Goal: Task Accomplishment & Management: Manage account settings

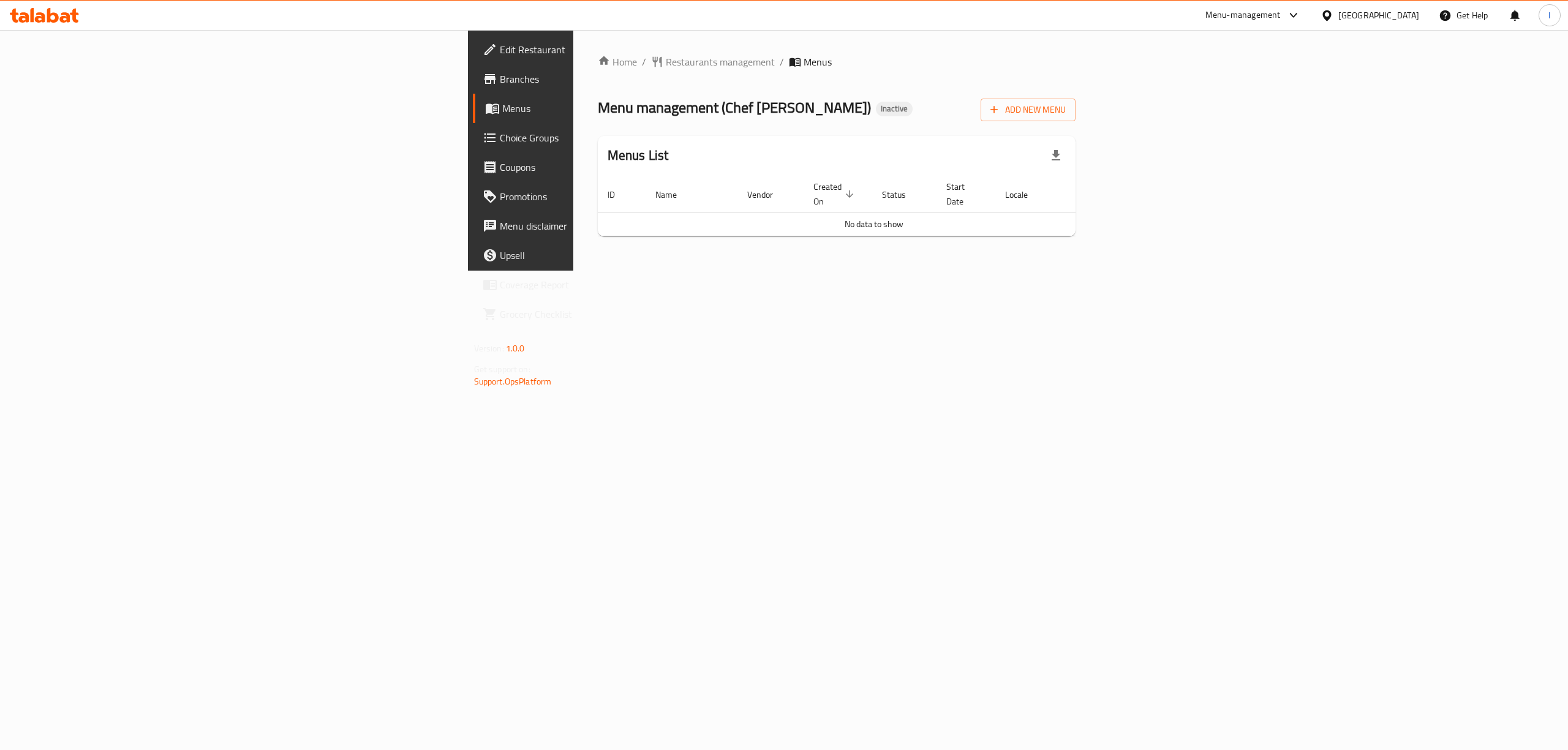
click at [1076, 92] on div "Home / Restaurants management / Menus Menu management ( Chef Kampala ) Inactive…" at bounding box center [837, 150] width 478 height 192
click at [1066, 111] on span "Add New Menu" at bounding box center [1028, 110] width 75 height 15
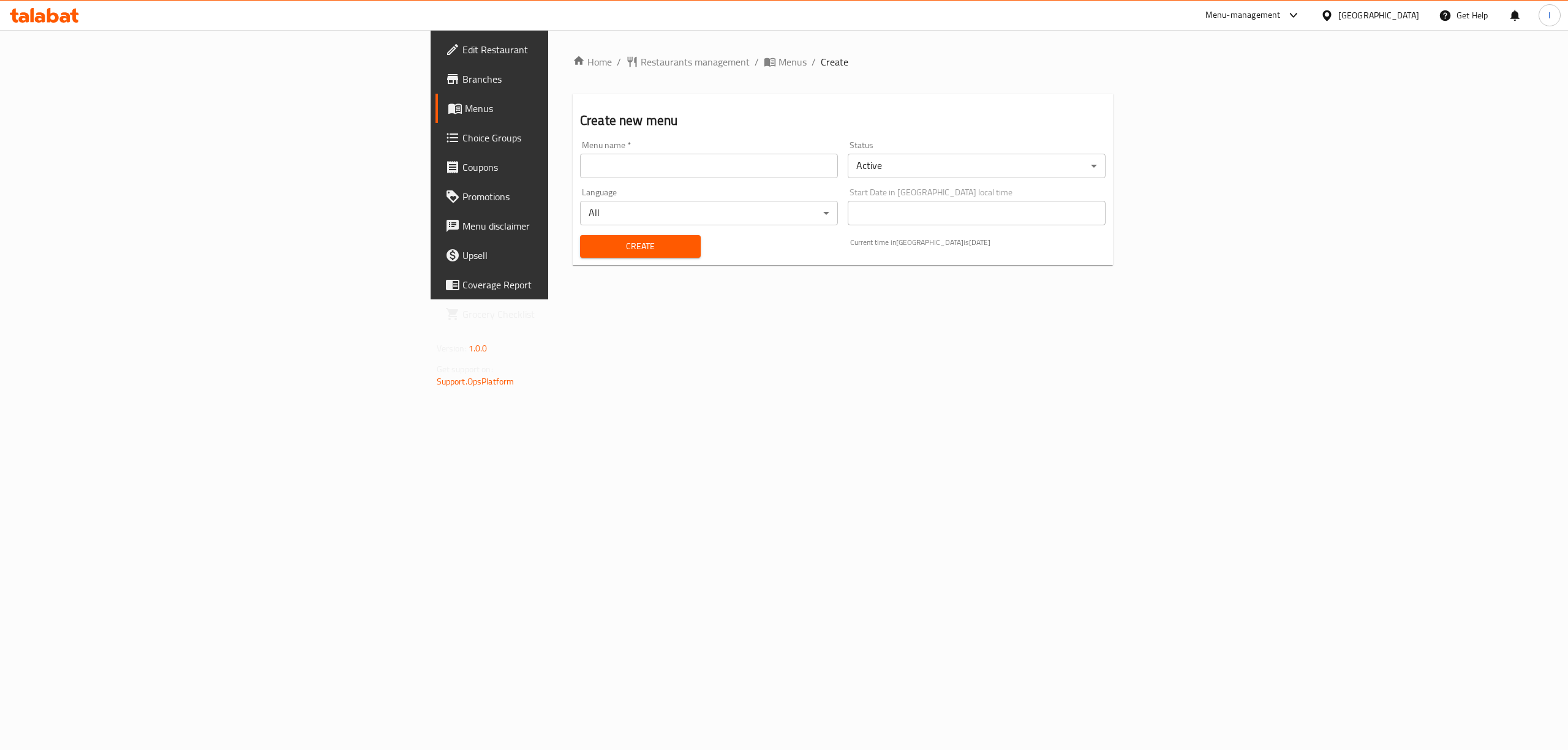
click at [575, 181] on div "Menu name   * Menu name *" at bounding box center [709, 159] width 268 height 47
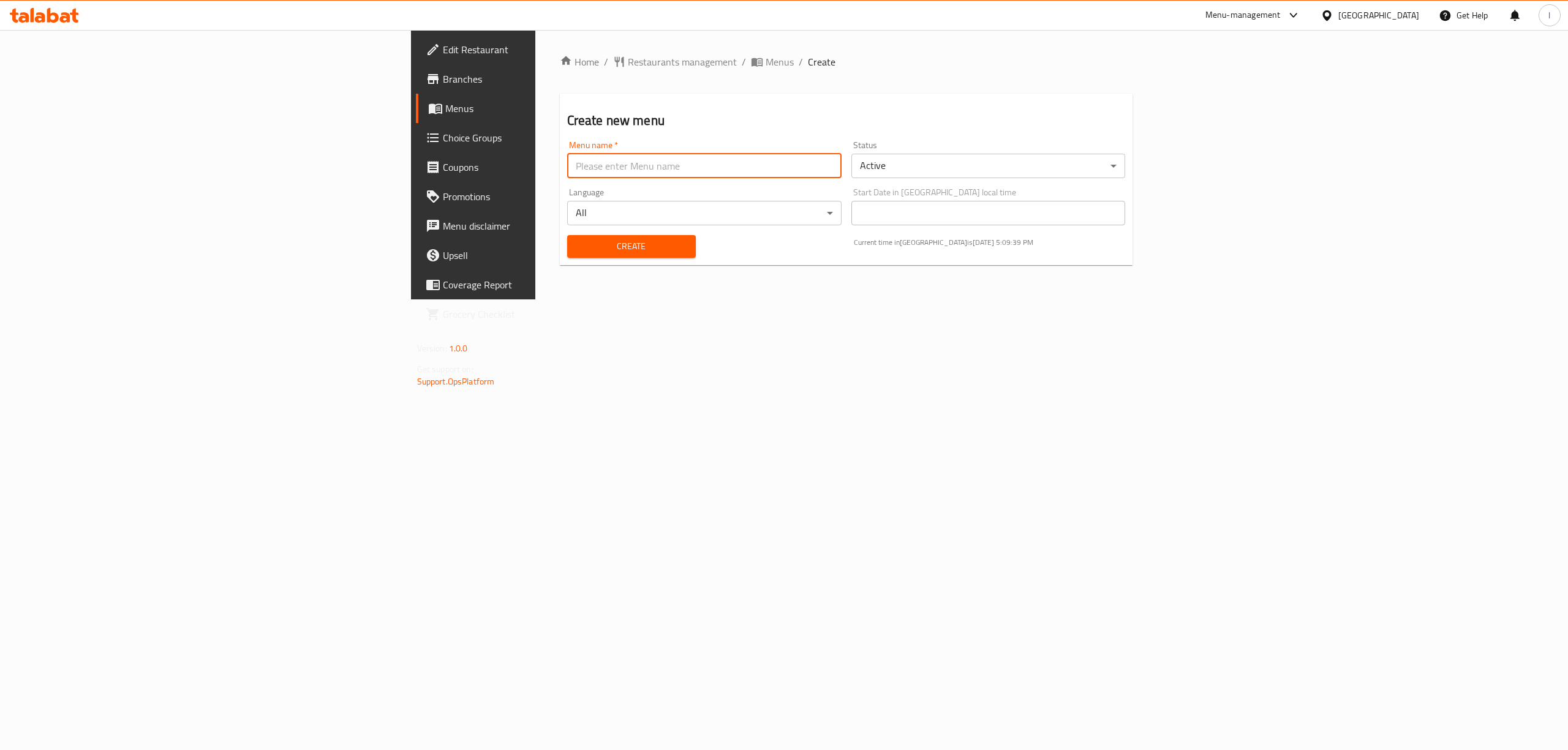
drag, startPoint x: 421, startPoint y: 164, endPoint x: 402, endPoint y: 175, distance: 22.0
click at [567, 164] on input "text" at bounding box center [704, 165] width 274 height 25
type input "team"
click at [567, 175] on input "team" at bounding box center [704, 165] width 274 height 25
drag, startPoint x: 373, startPoint y: 168, endPoint x: 235, endPoint y: 175, distance: 138.2
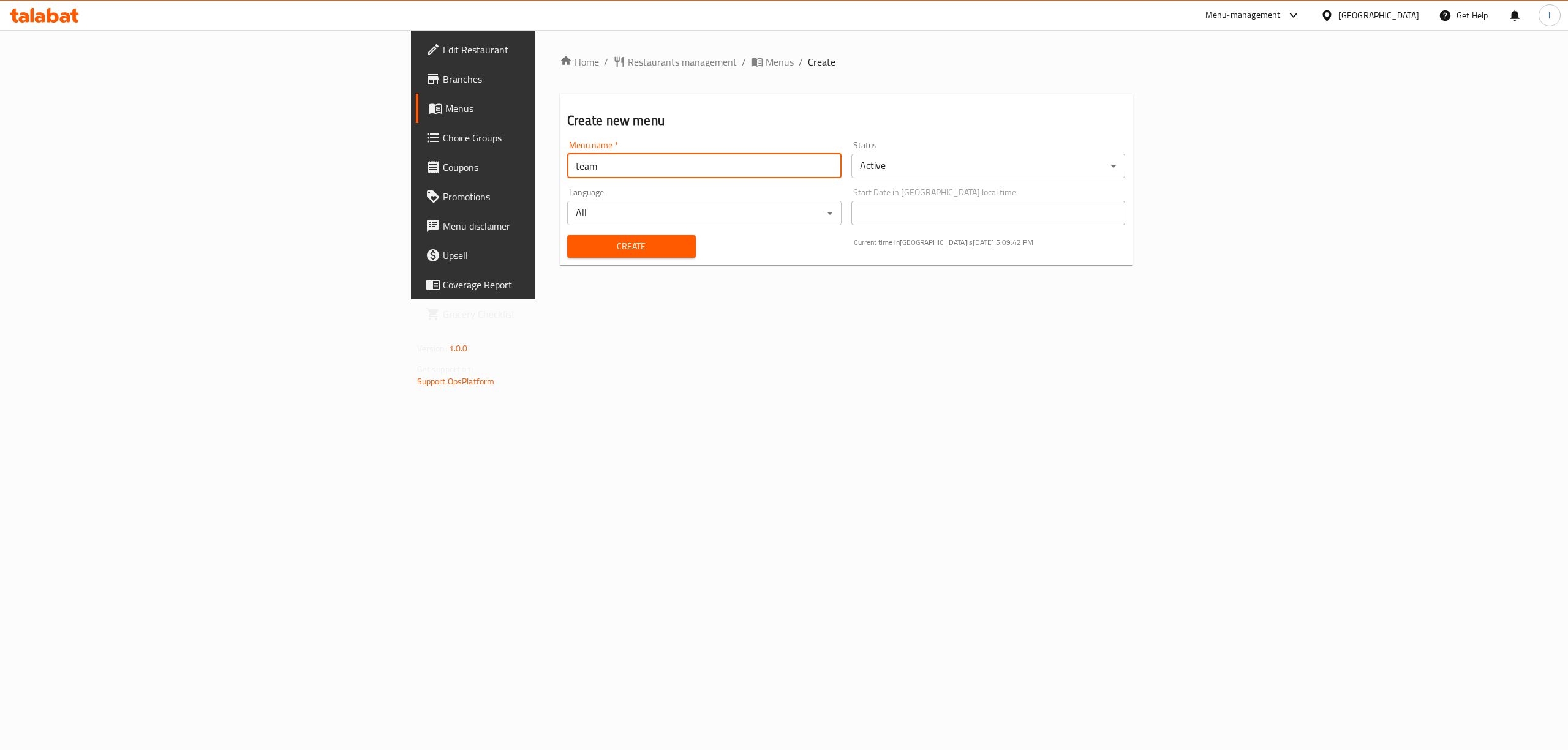
click at [411, 175] on div "Edit Restaurant Branches Menus Choice Groups Coupons Promotions Menu disclaimer…" at bounding box center [784, 165] width 747 height 270
click at [567, 235] on button "Create" at bounding box center [631, 246] width 129 height 23
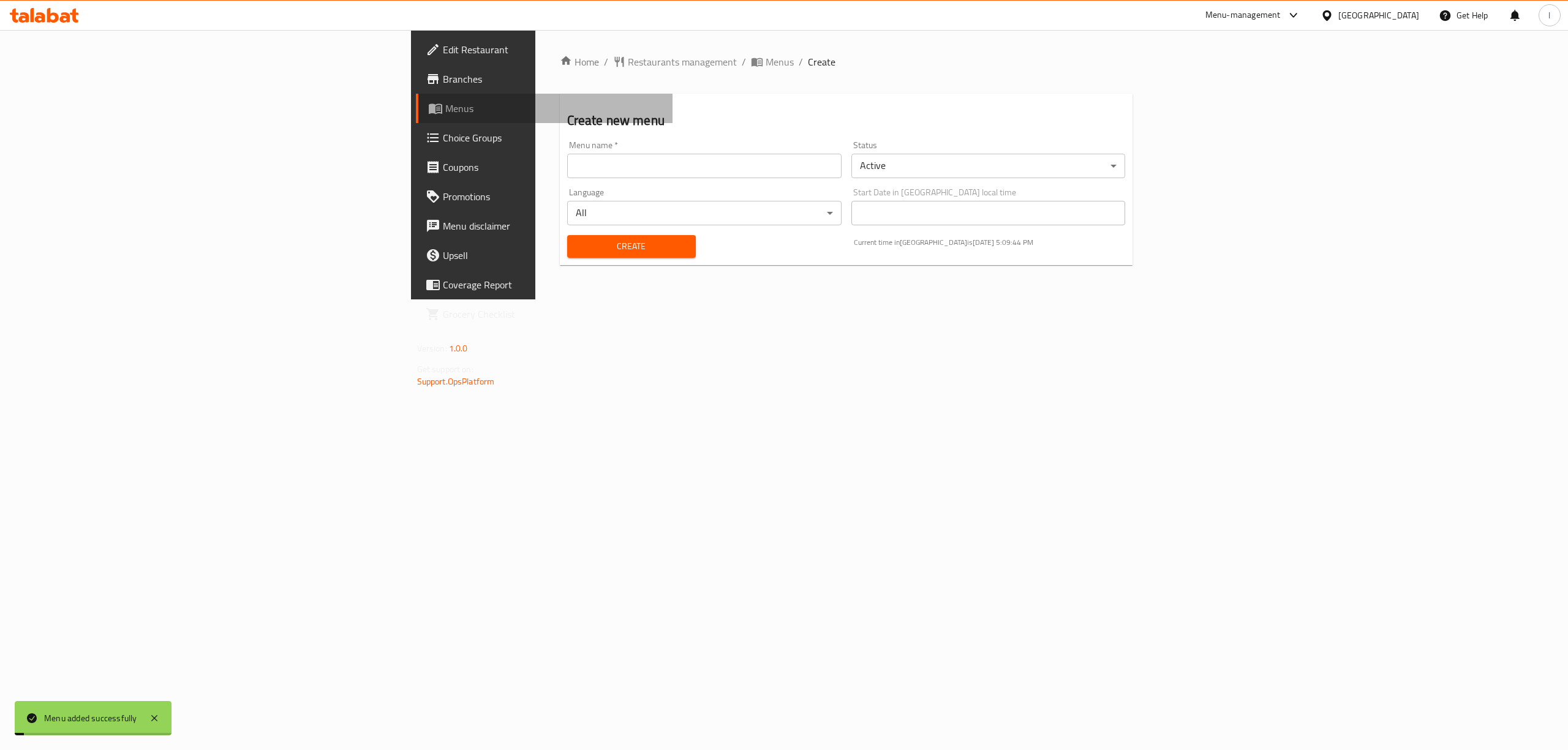
click at [445, 108] on span "Menus" at bounding box center [554, 108] width 218 height 15
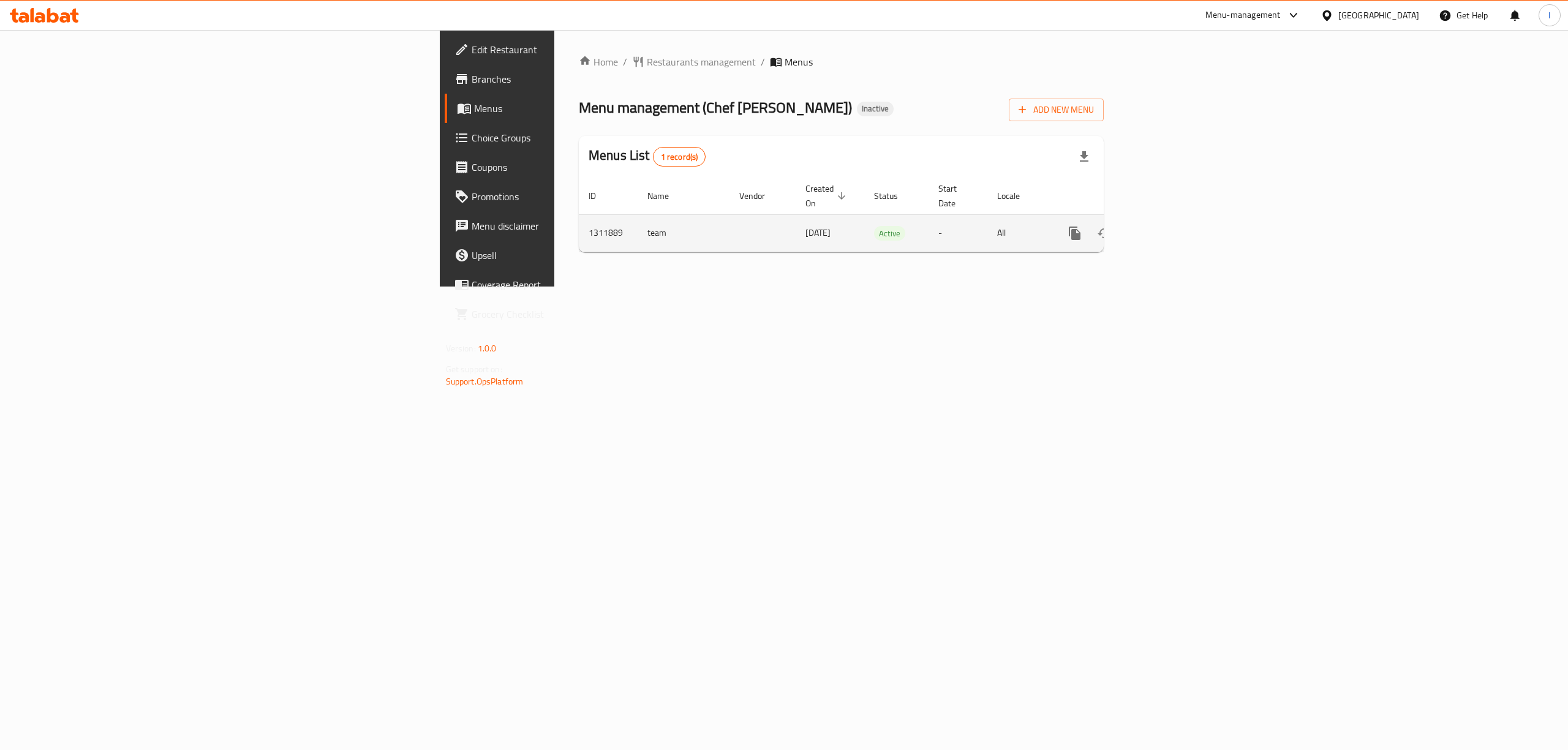
click at [1170, 226] on icon "enhanced table" at bounding box center [1163, 233] width 15 height 15
